Goal: Task Accomplishment & Management: Use online tool/utility

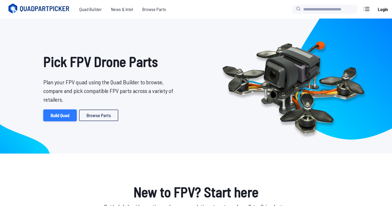
click at [64, 118] on link "Build Quad" at bounding box center [59, 115] width 33 height 12
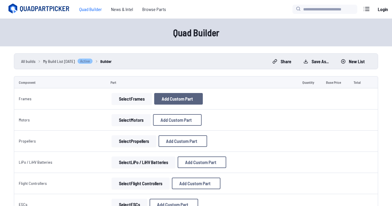
click at [162, 100] on span "Add Custom Part" at bounding box center [177, 98] width 31 height 5
select select "**********"
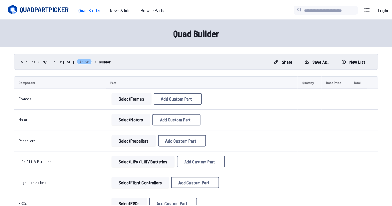
scroll to position [8, 0]
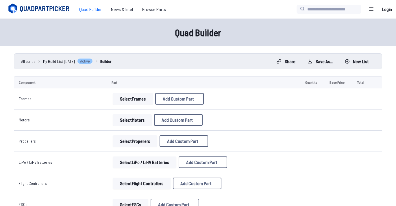
click at [188, 161] on div "Part name* Brand / Manufacturer Price * Link Category" at bounding box center [198, 96] width 133 height 130
click at [180, 154] on select at bounding box center [198, 147] width 123 height 12
click at [338, 102] on div "Add Custom Part Part name* Brand / Manufacturer Price * Link Category Cancel Ad…" at bounding box center [198, 103] width 396 height 206
click at [251, 19] on icon at bounding box center [252, 21] width 5 height 5
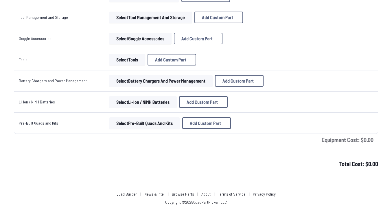
scroll to position [540, 0]
